Goal: Task Accomplishment & Management: Manage account settings

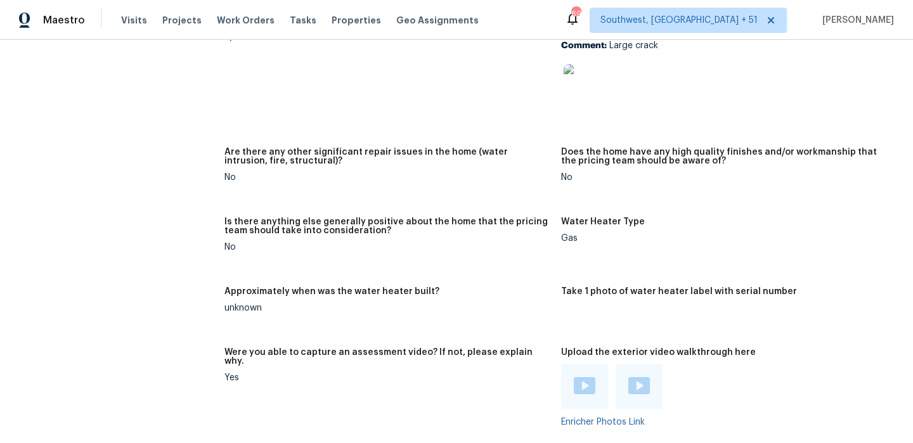
scroll to position [2079, 0]
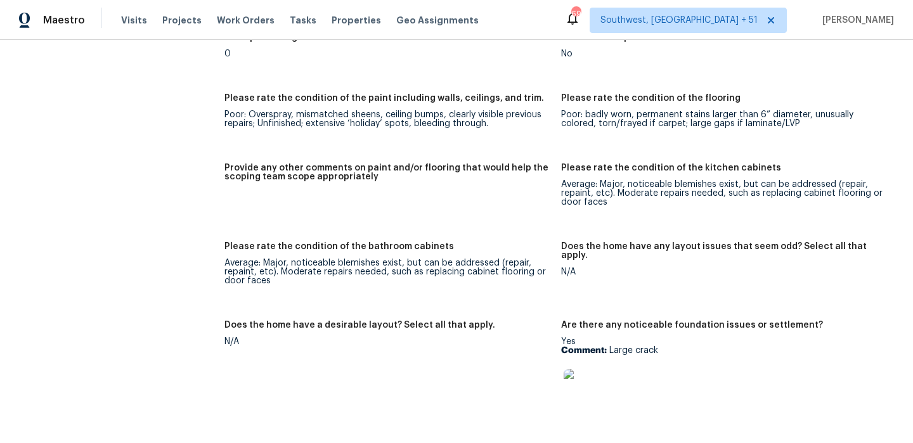
click at [139, 29] on div "Visits Projects Work Orders Tasks Properties Geo Assignments" at bounding box center [307, 20] width 373 height 25
click at [137, 25] on span "Visits" at bounding box center [134, 20] width 26 height 13
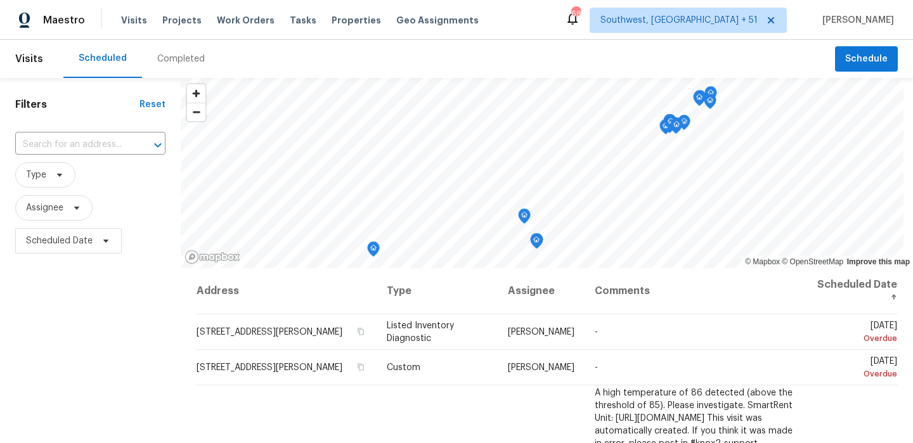
click at [72, 156] on div "​" at bounding box center [90, 144] width 150 height 27
click at [80, 147] on input "text" at bounding box center [72, 145] width 115 height 20
paste input "[STREET_ADDRESS][PERSON_NAME]"
type input "[STREET_ADDRESS][PERSON_NAME]"
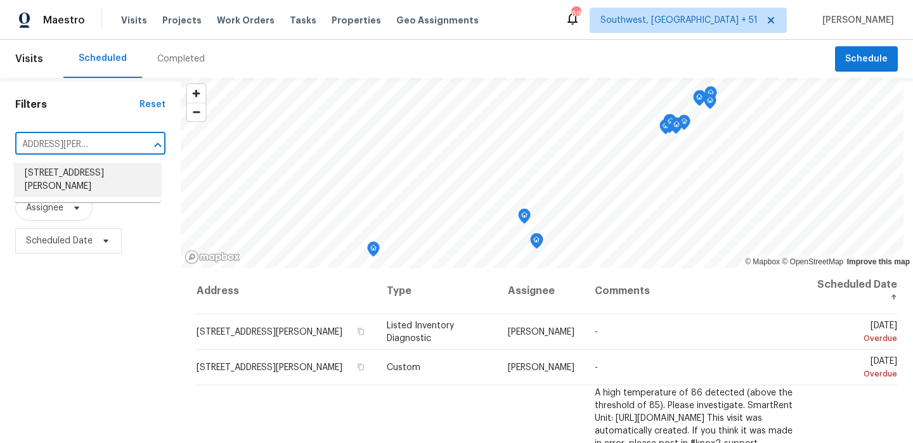
click at [110, 187] on li "[STREET_ADDRESS][PERSON_NAME]" at bounding box center [88, 180] width 147 height 34
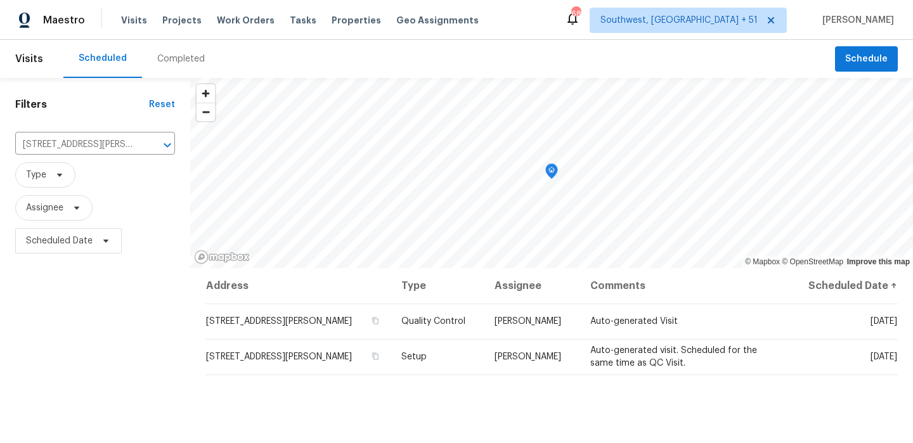
click at [166, 59] on div "Completed" at bounding box center [181, 59] width 48 height 13
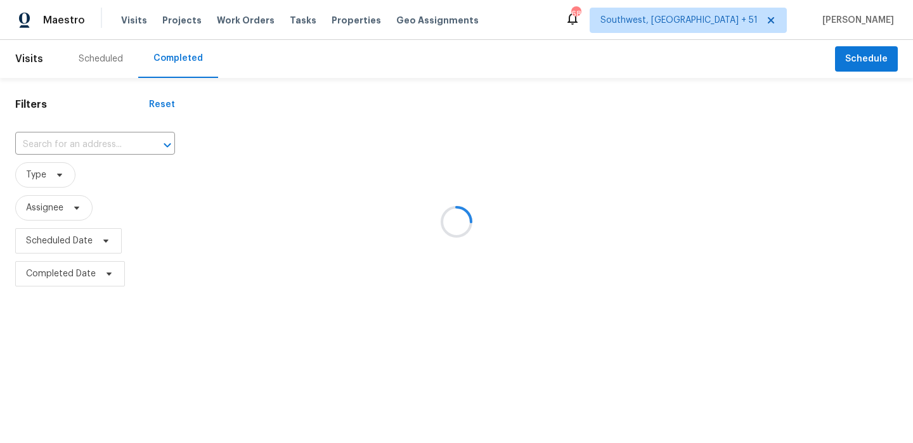
click at [101, 140] on div at bounding box center [456, 221] width 913 height 443
click at [89, 145] on div at bounding box center [456, 221] width 913 height 443
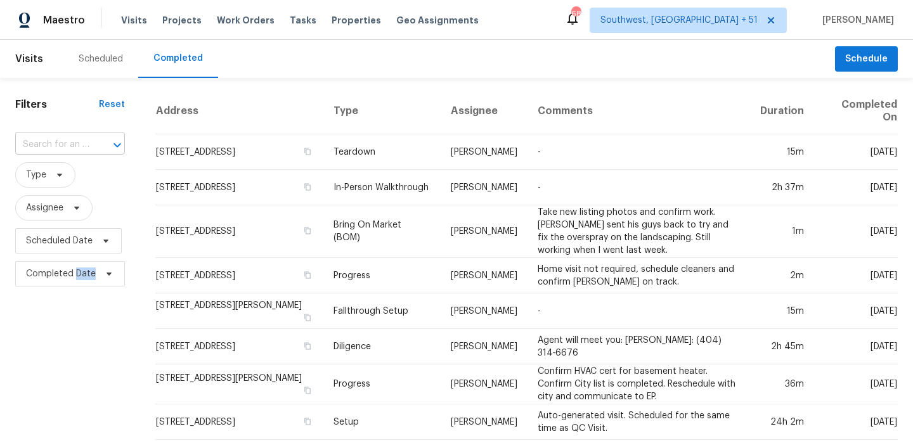
click at [92, 141] on div at bounding box center [108, 145] width 33 height 18
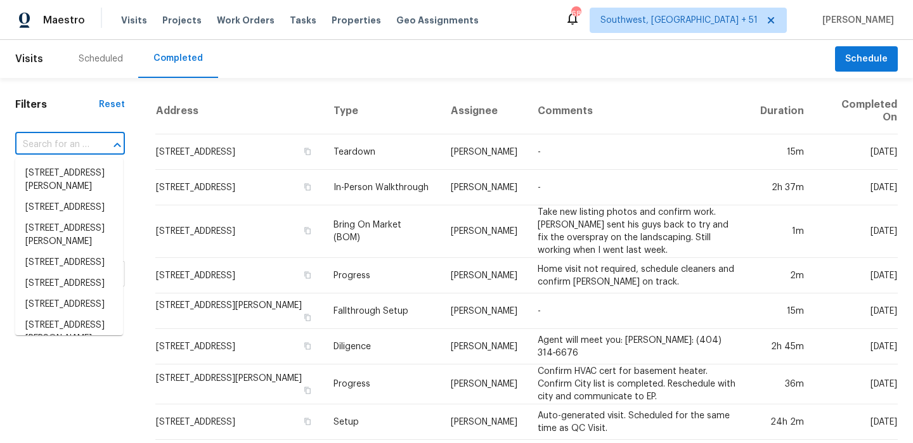
paste input "[STREET_ADDRESS][PERSON_NAME]"
type input "[STREET_ADDRESS][PERSON_NAME]"
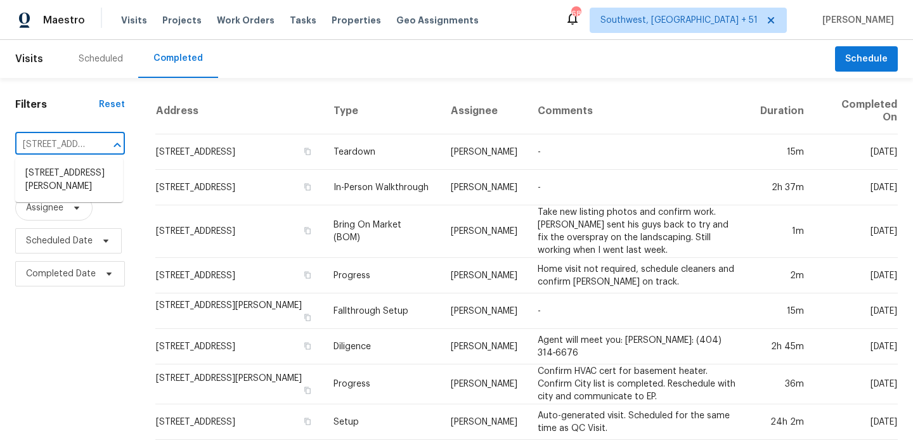
scroll to position [0, 101]
click at [81, 167] on li "[STREET_ADDRESS][PERSON_NAME]" at bounding box center [69, 180] width 108 height 34
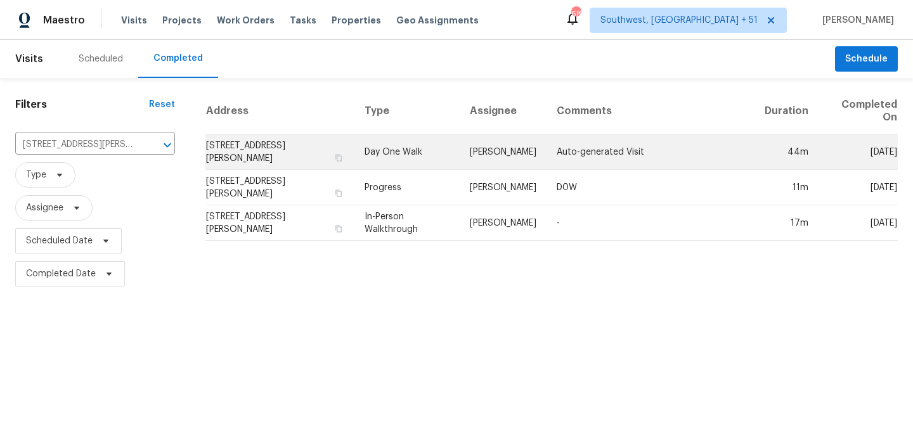
click at [421, 155] on td "Day One Walk" at bounding box center [407, 152] width 105 height 36
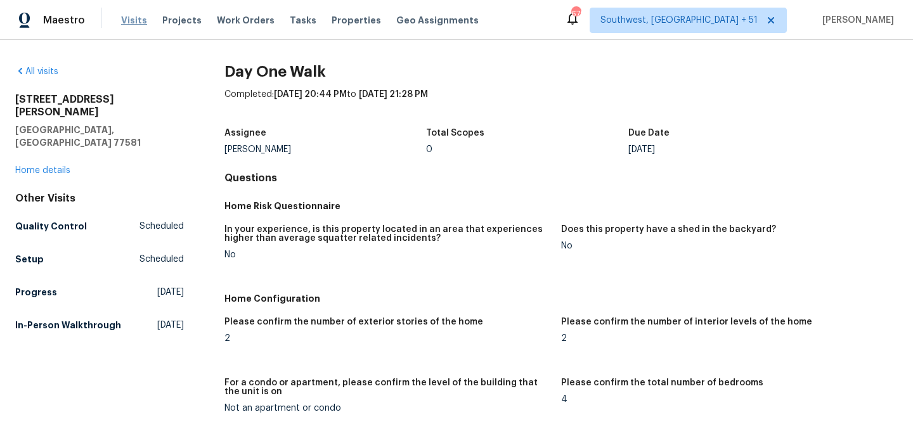
click at [127, 22] on span "Visits" at bounding box center [134, 20] width 26 height 13
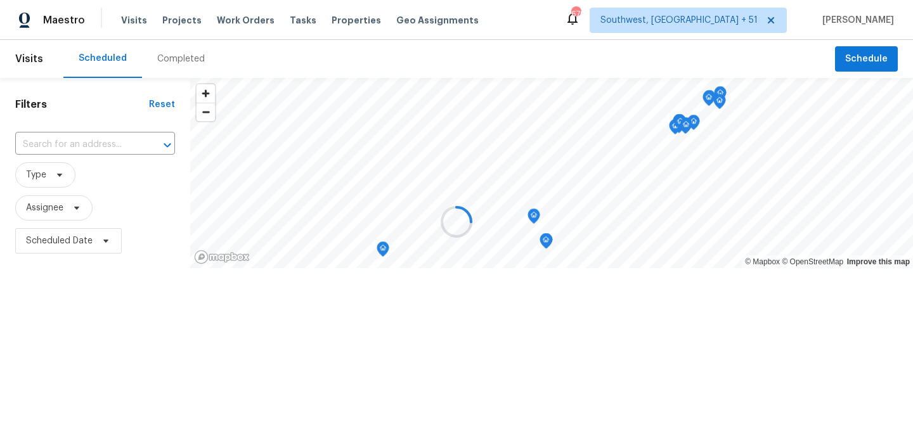
click at [171, 59] on div at bounding box center [456, 221] width 913 height 443
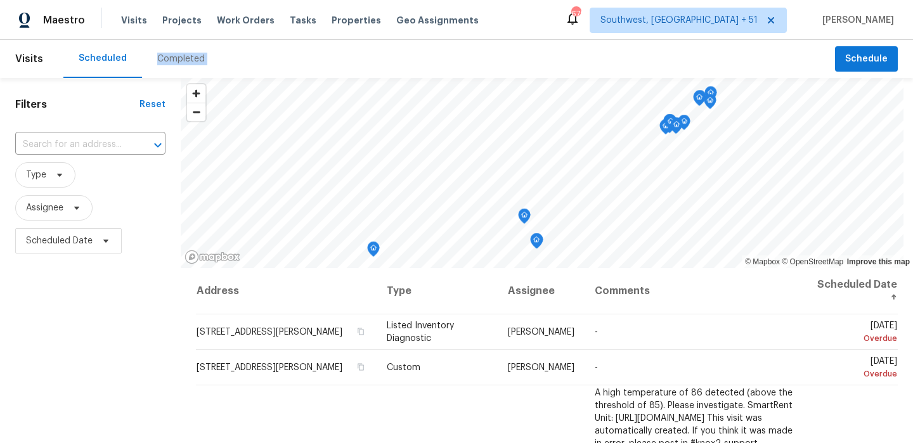
click at [171, 59] on div "Completed" at bounding box center [181, 59] width 48 height 13
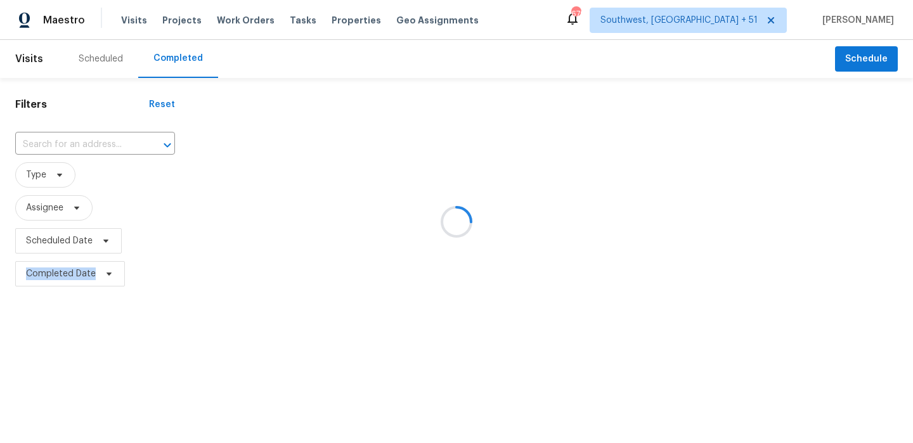
click at [171, 59] on div at bounding box center [456, 221] width 913 height 443
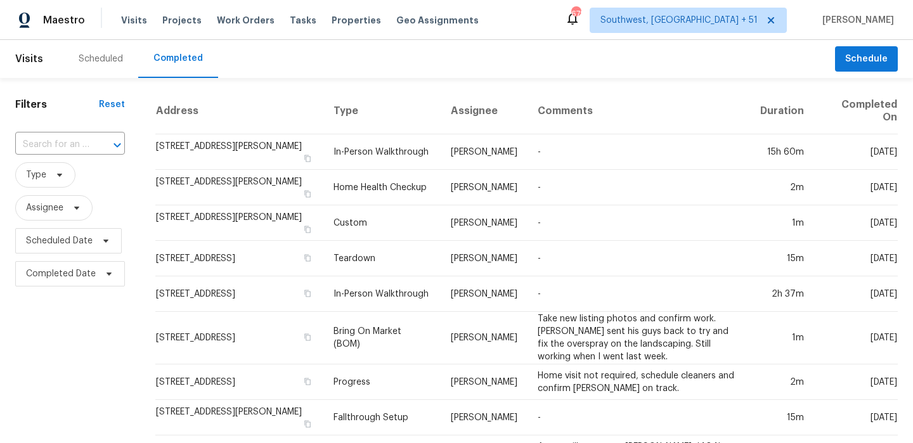
click at [169, 67] on div "Completed" at bounding box center [178, 59] width 80 height 38
